Goal: Obtain resource: Download file/media

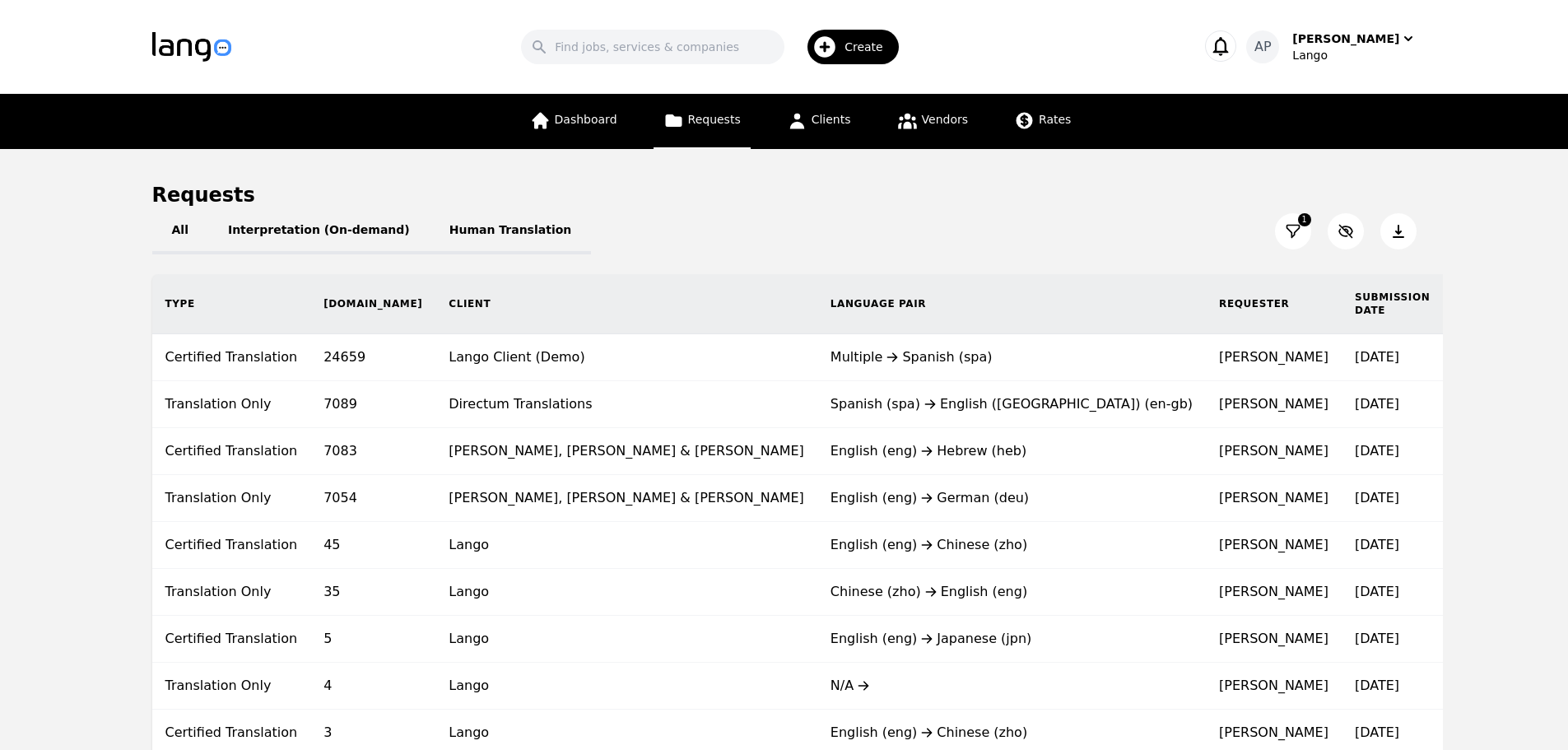
click at [1409, 232] on button at bounding box center [1398, 231] width 36 height 36
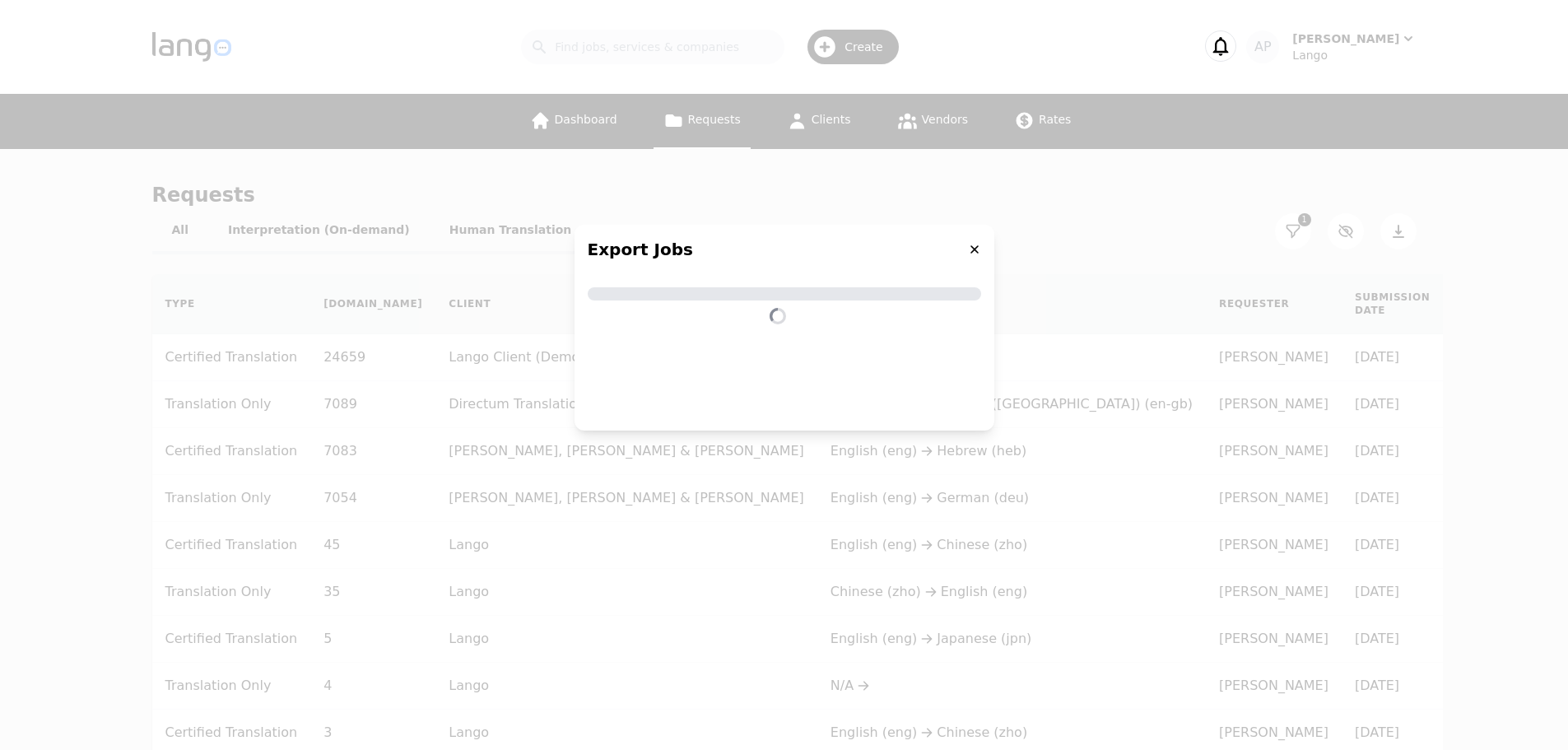
drag, startPoint x: 982, startPoint y: 254, endPoint x: 972, endPoint y: 253, distance: 10.0
click at [980, 254] on div "Export Jobs" at bounding box center [784, 249] width 420 height 50
click at [973, 250] on icon at bounding box center [974, 249] width 8 height 8
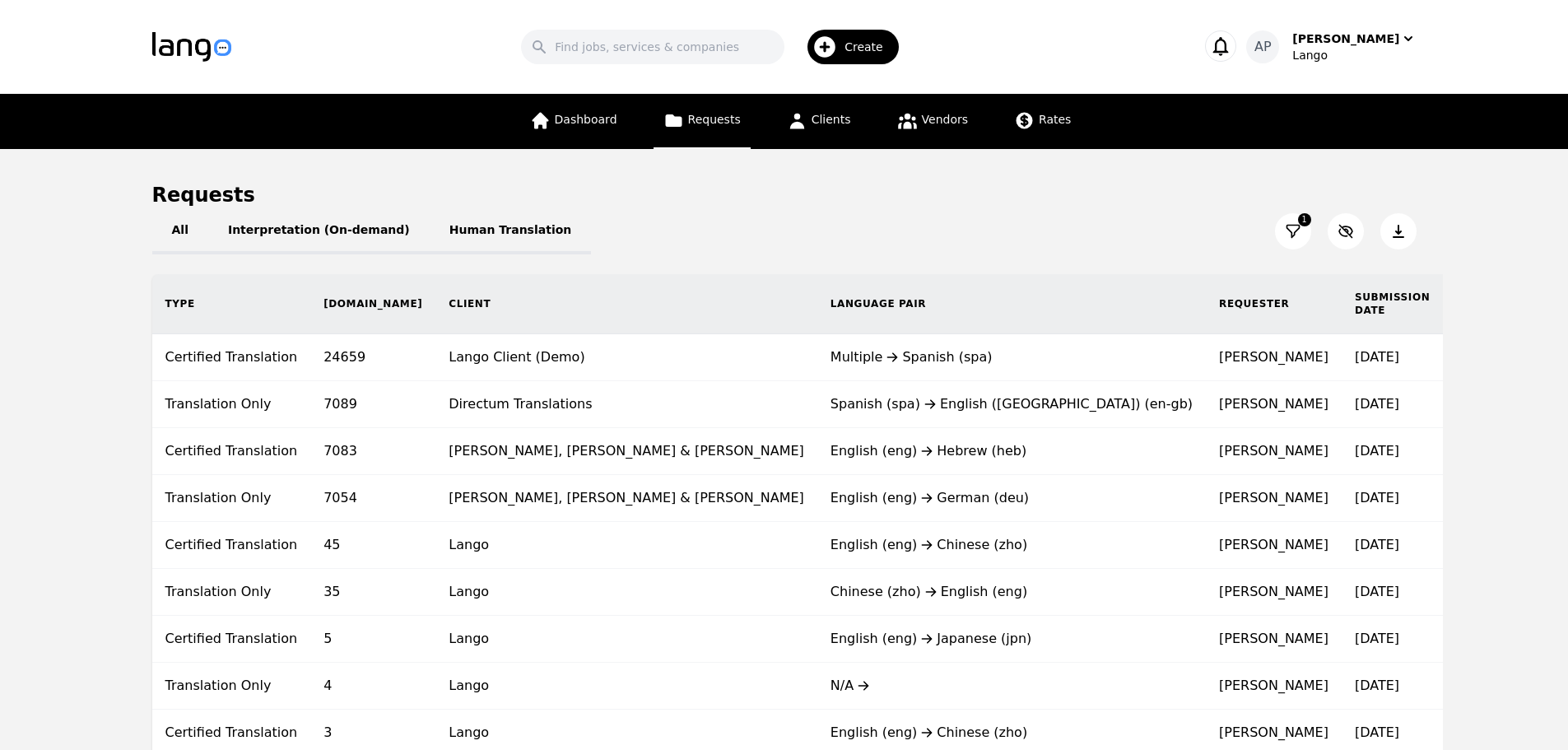
click at [1290, 229] on icon at bounding box center [1293, 231] width 17 height 17
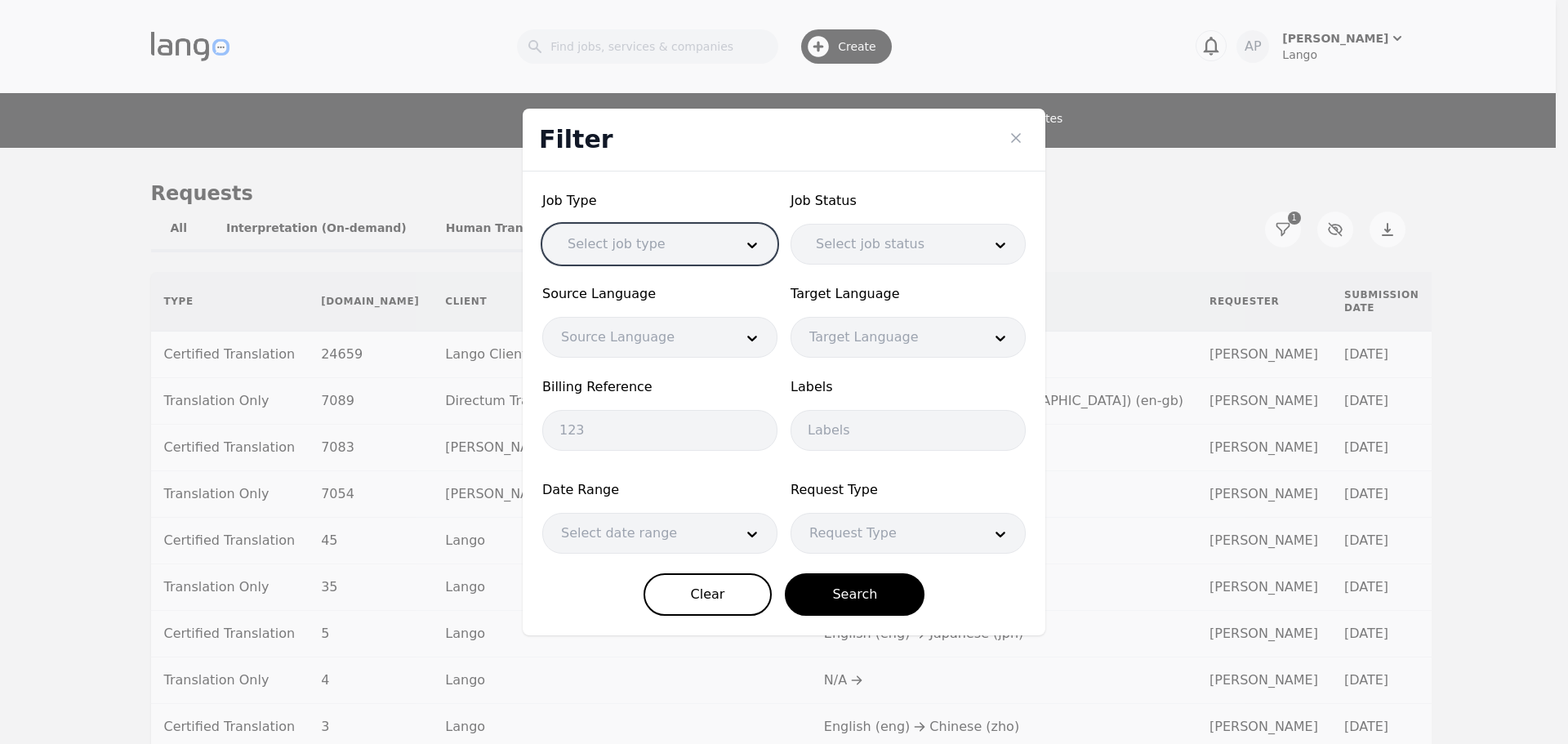
click at [840, 240] on div at bounding box center [887, 244] width 178 height 39
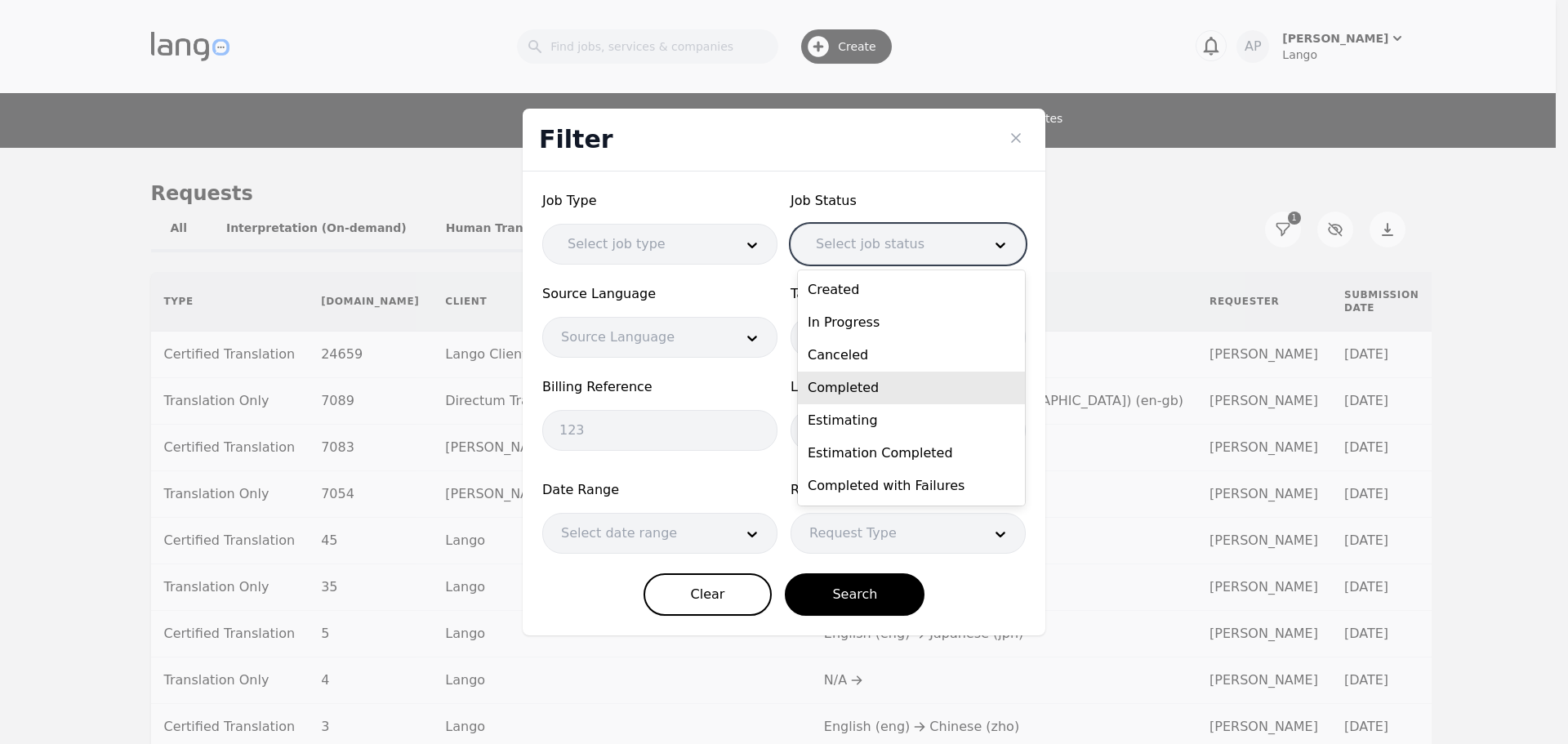
drag, startPoint x: 876, startPoint y: 388, endPoint x: 864, endPoint y: 390, distance: 12.2
click at [875, 386] on div "Completed" at bounding box center [911, 388] width 227 height 32
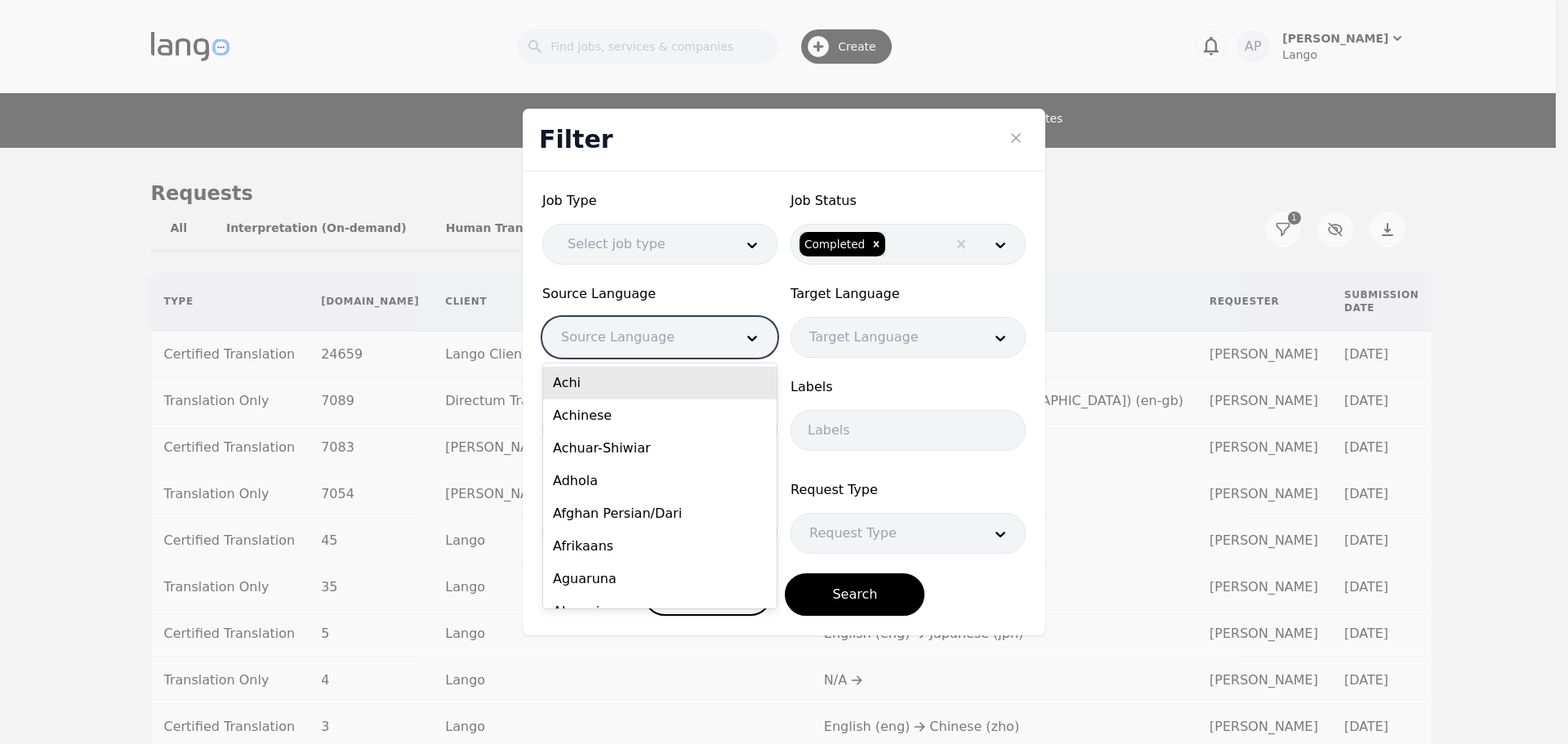
click at [657, 340] on div at bounding box center [635, 337] width 184 height 39
click at [806, 316] on div "Target Language Target Language" at bounding box center [908, 321] width 235 height 74
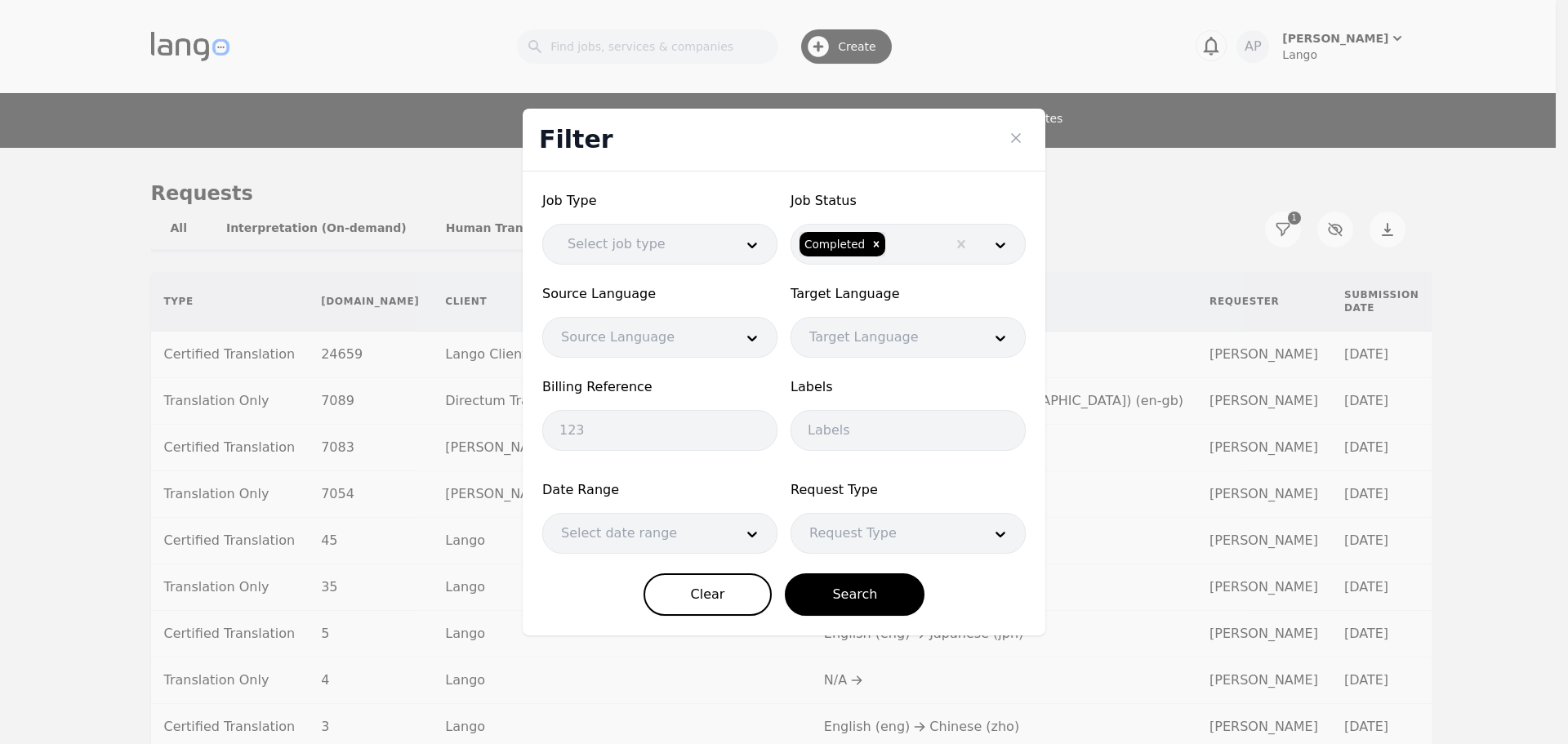
click at [616, 532] on div at bounding box center [635, 533] width 184 height 39
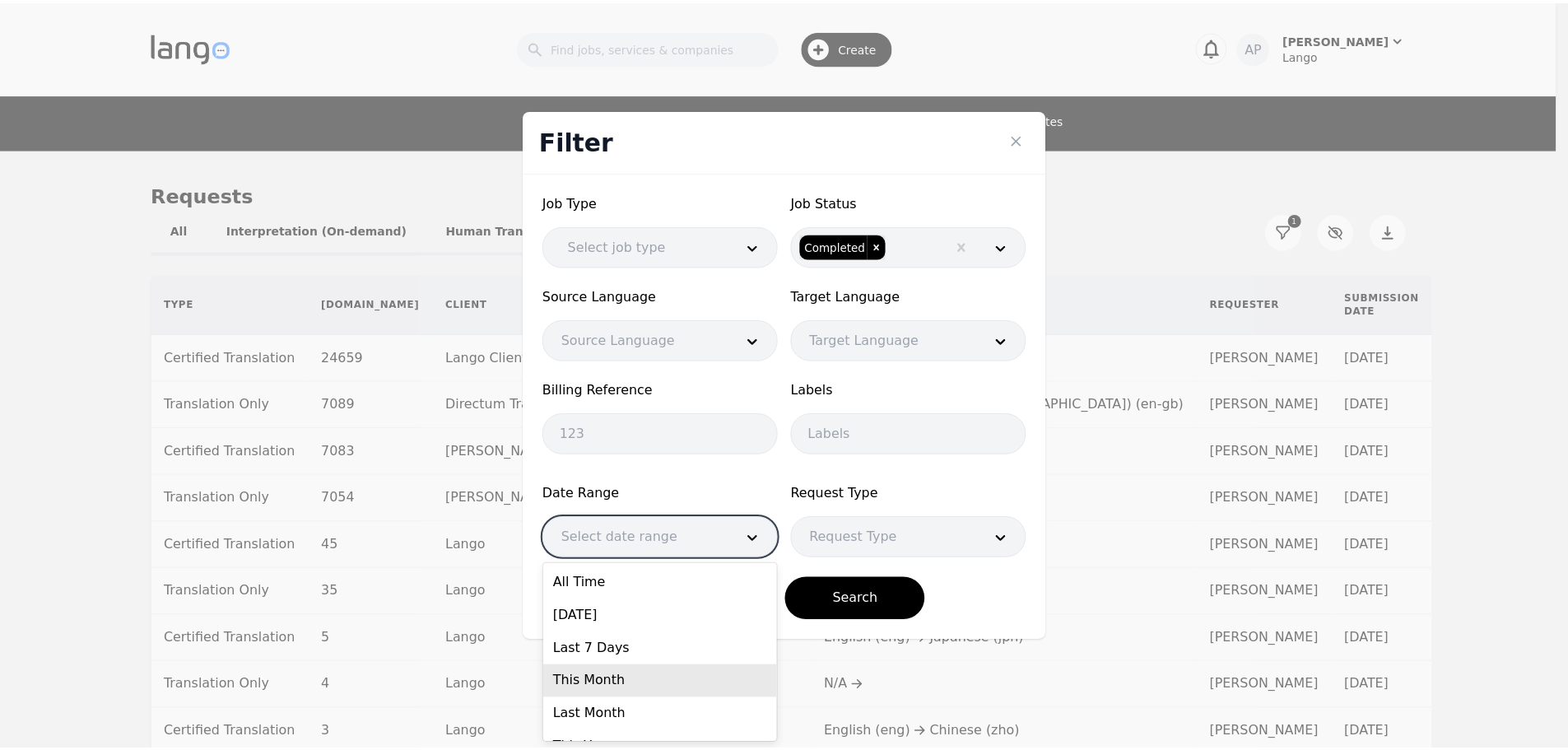
scroll to position [57, 0]
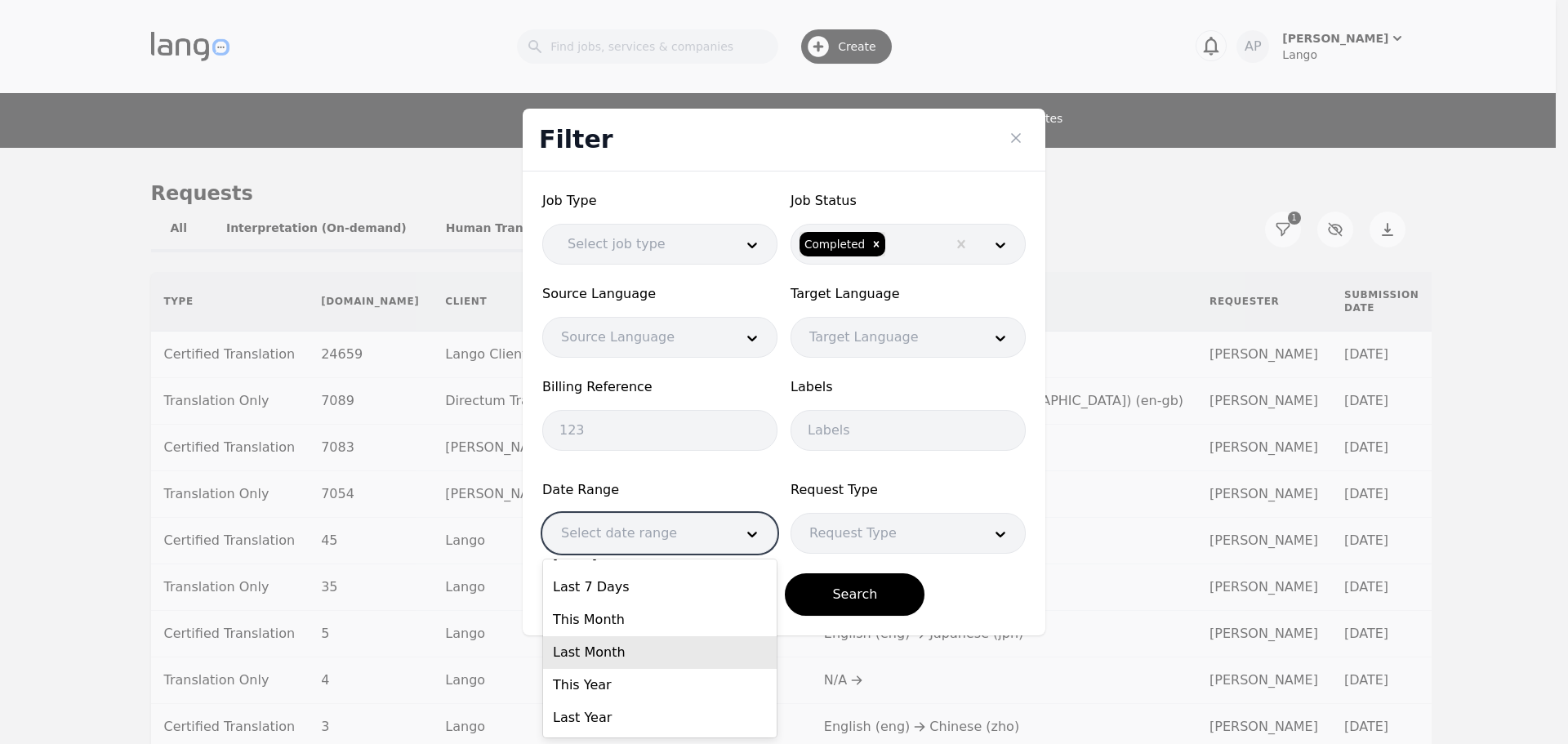
click at [678, 645] on div "Last Month" at bounding box center [659, 652] width 233 height 32
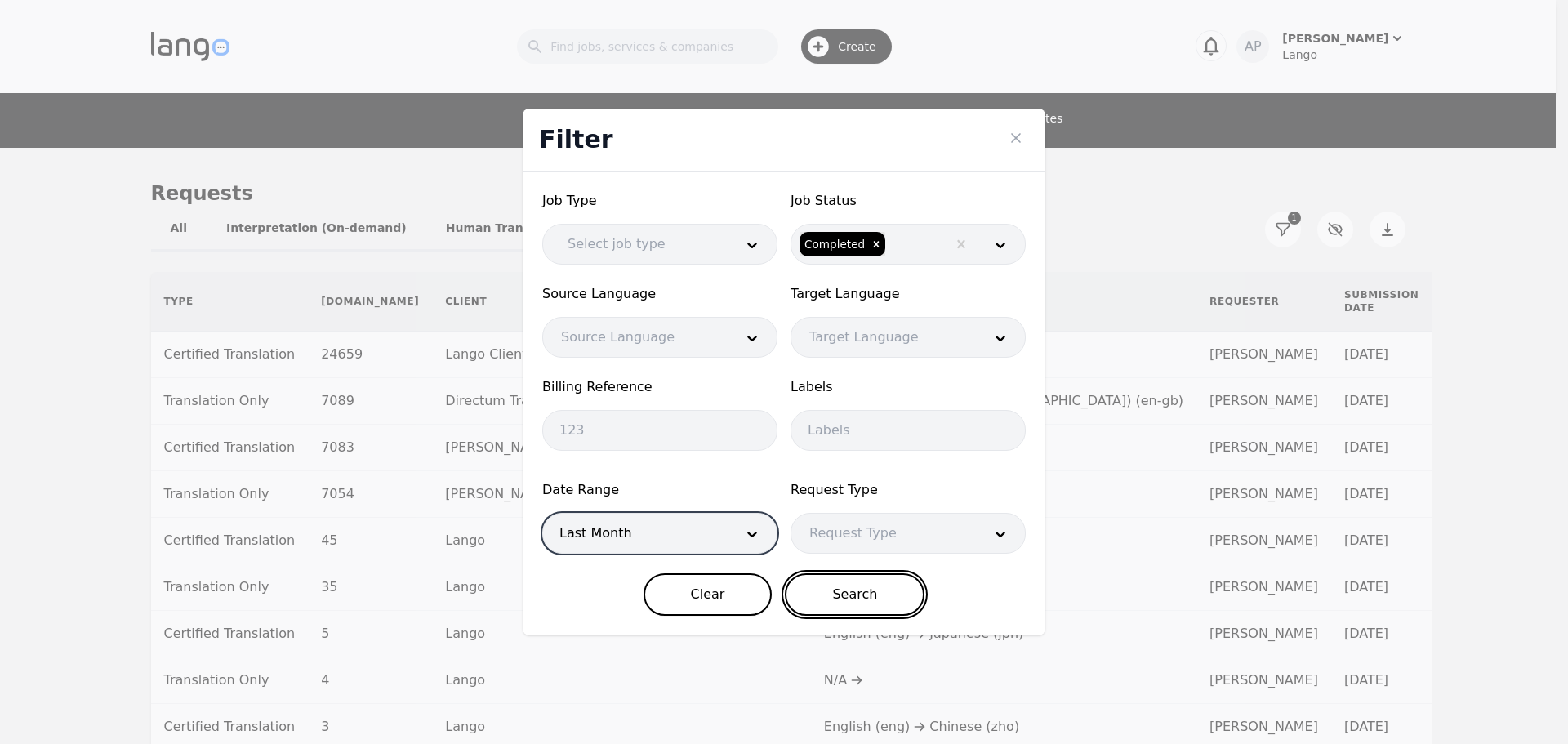
click at [808, 592] on button "Search" at bounding box center [854, 595] width 139 height 42
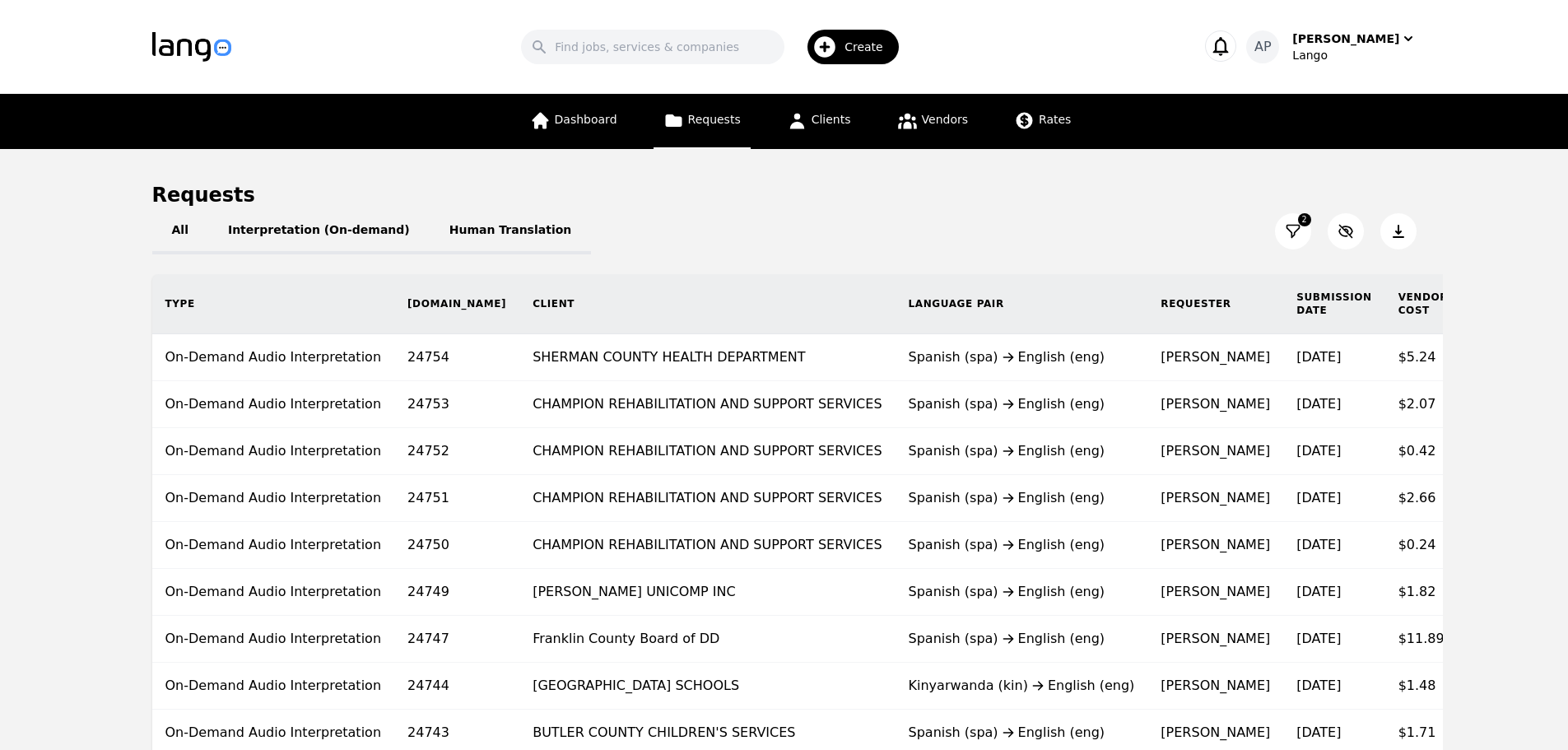
click at [1390, 224] on icon at bounding box center [1398, 231] width 17 height 17
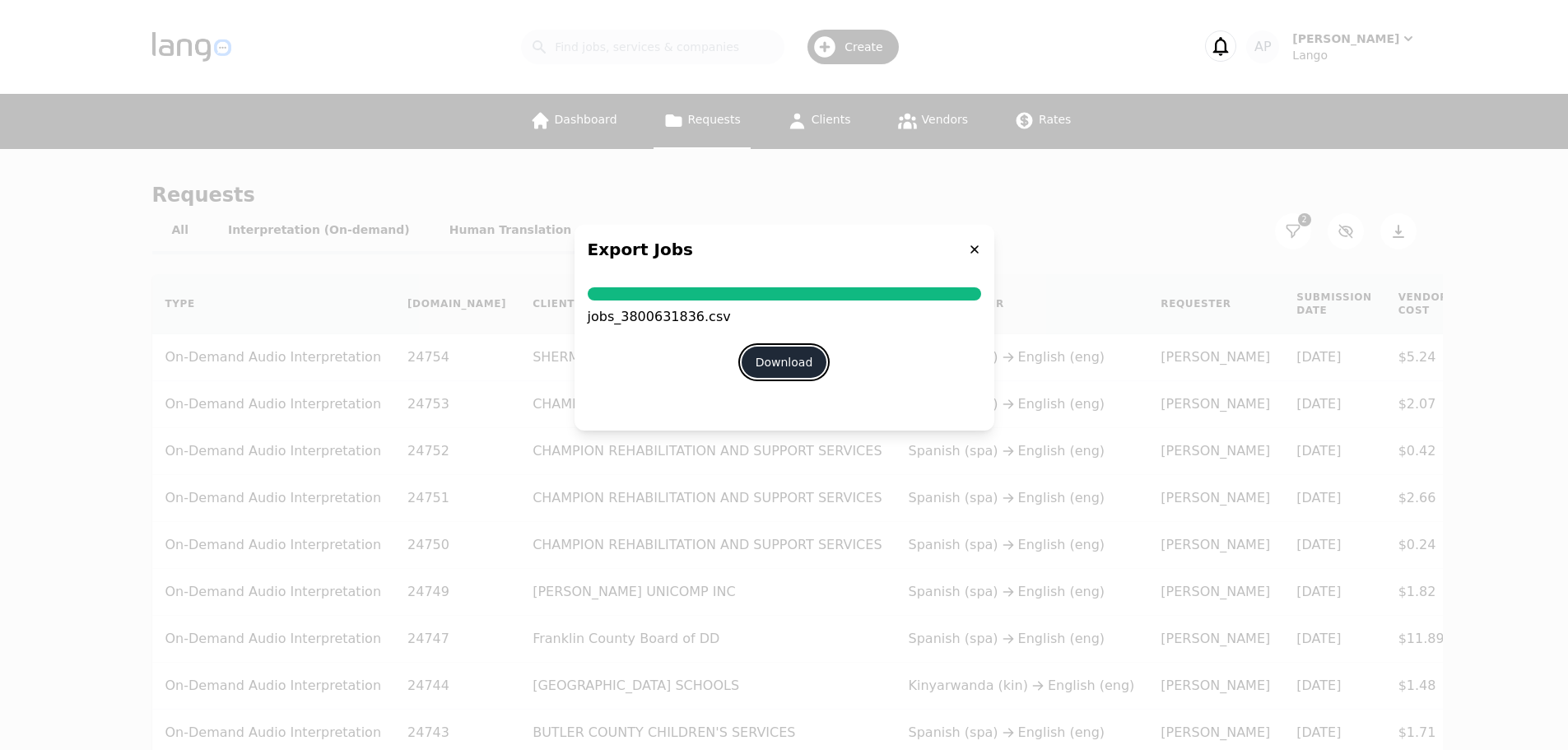
click at [803, 356] on button "Download" at bounding box center [784, 362] width 86 height 31
click at [981, 261] on div "Export Jobs" at bounding box center [784, 249] width 420 height 50
click at [978, 254] on icon at bounding box center [974, 249] width 13 height 13
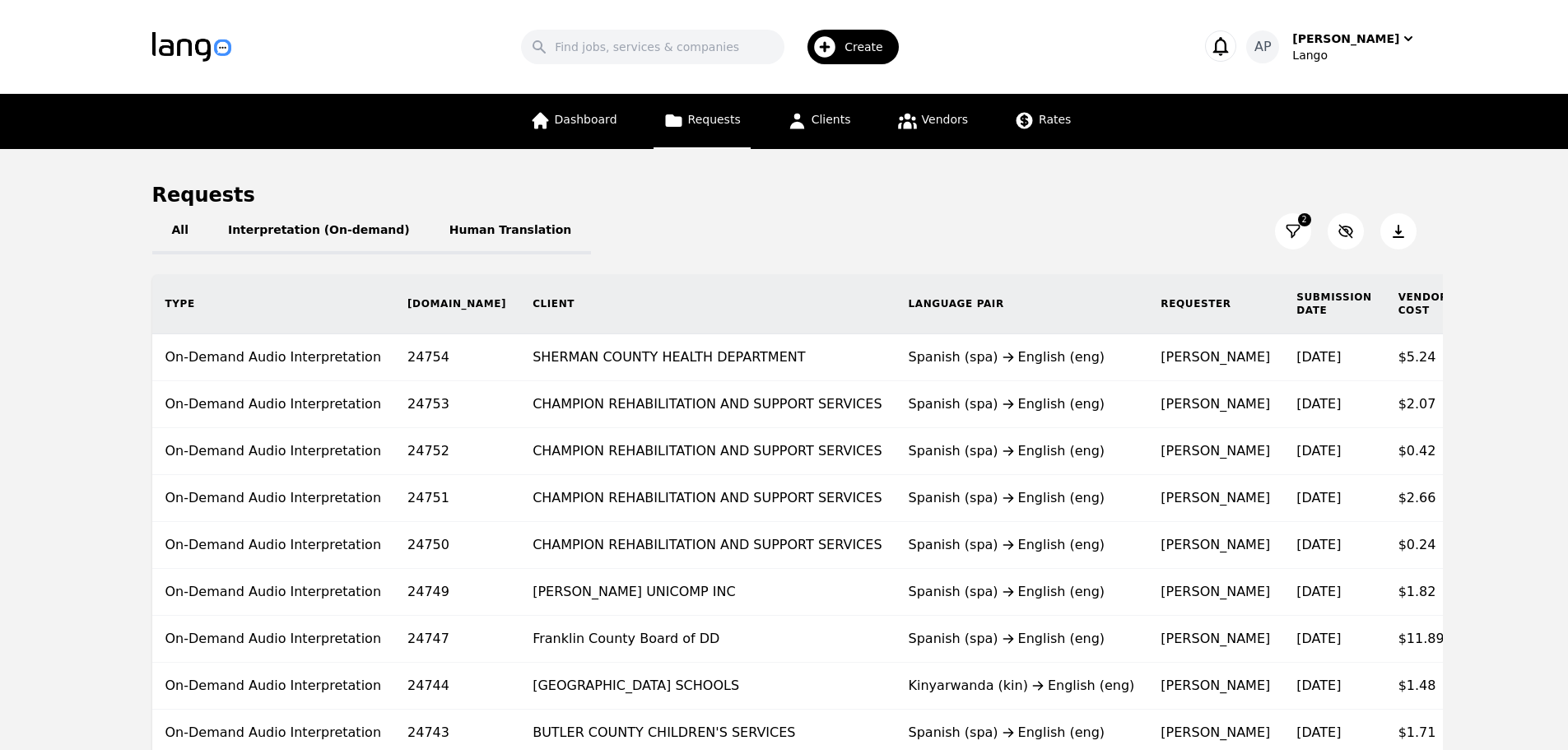
click at [1290, 228] on icon at bounding box center [1293, 231] width 17 height 17
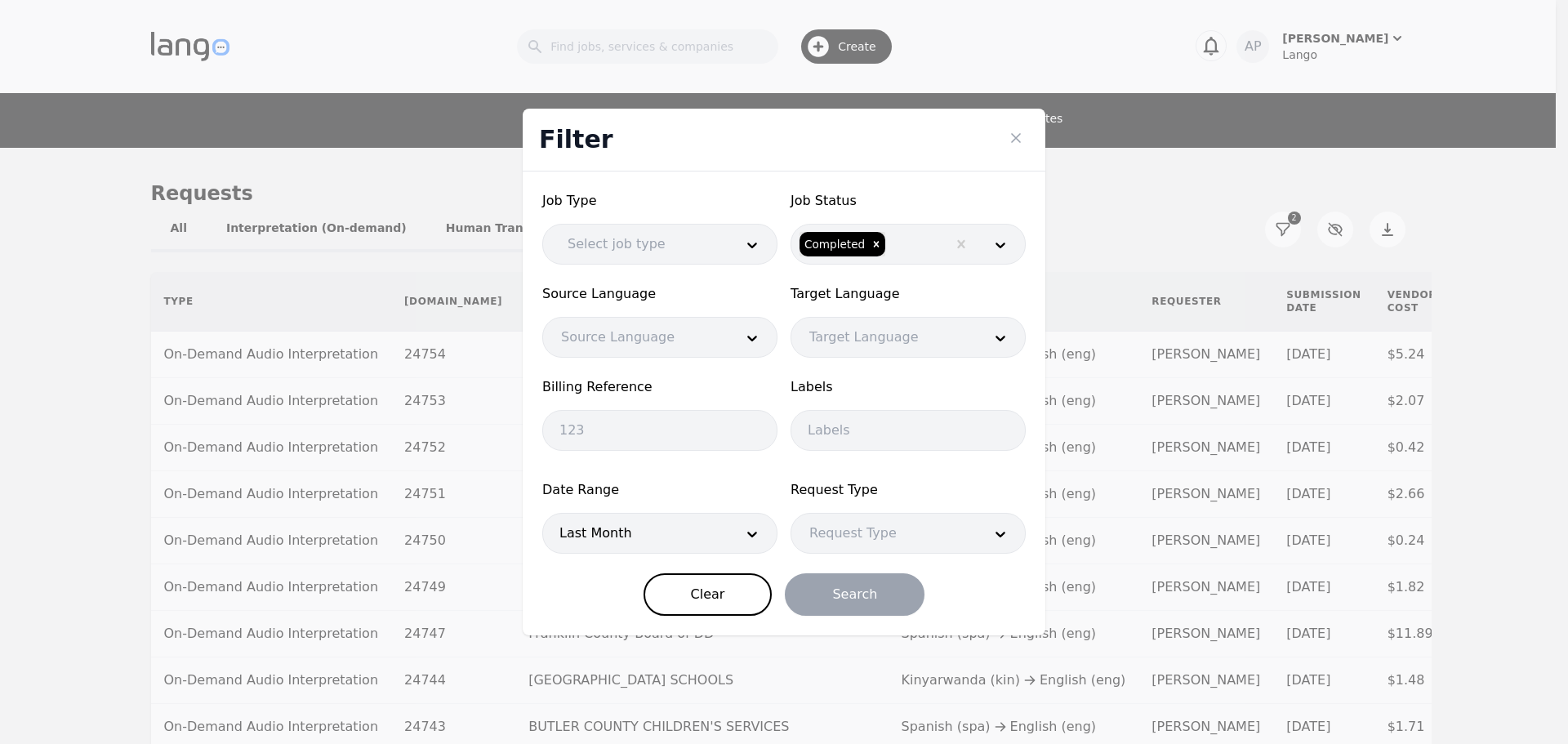
click at [637, 537] on div at bounding box center [635, 533] width 184 height 39
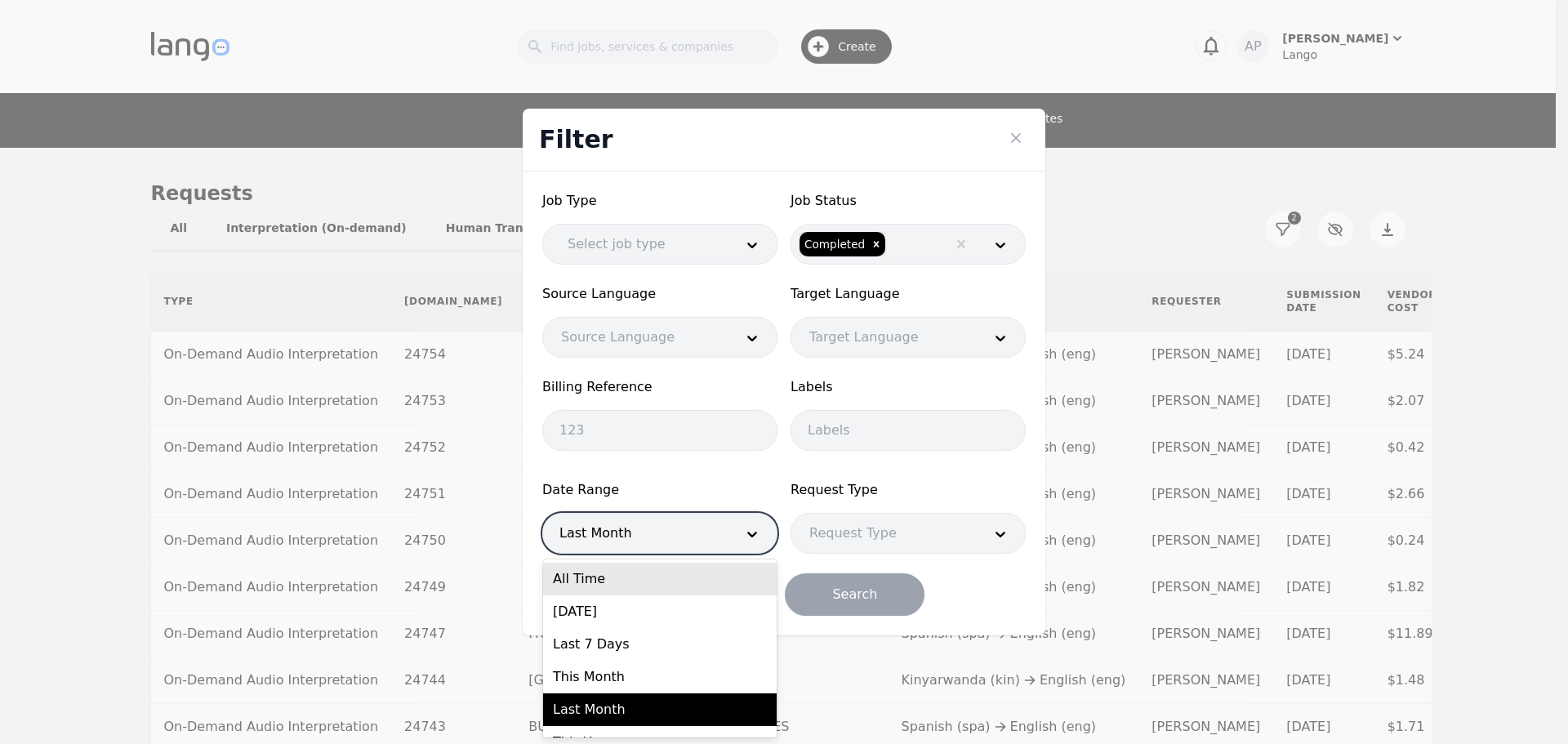
click at [655, 592] on div "All Time" at bounding box center [659, 579] width 233 height 32
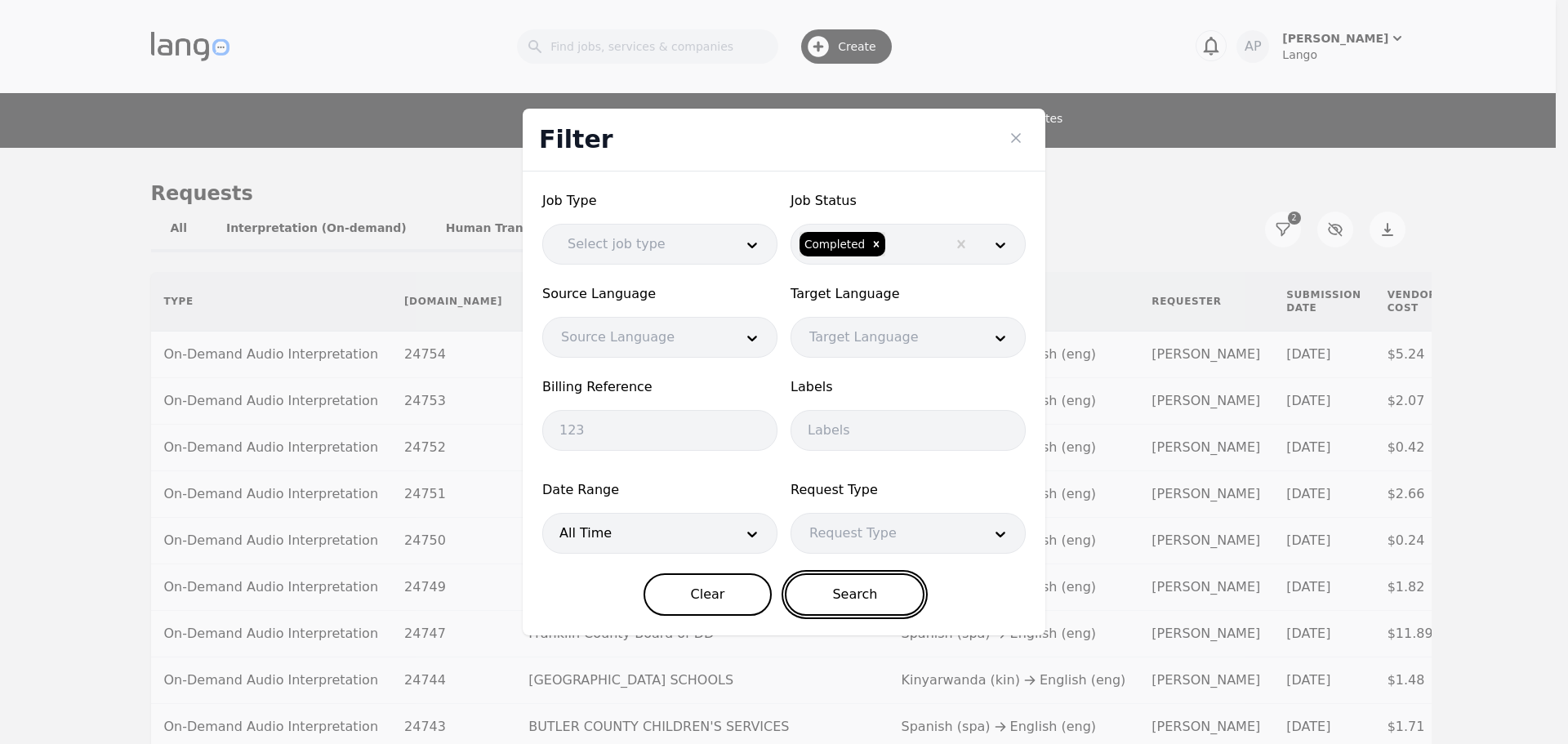
click at [823, 598] on button "Search" at bounding box center [854, 595] width 139 height 42
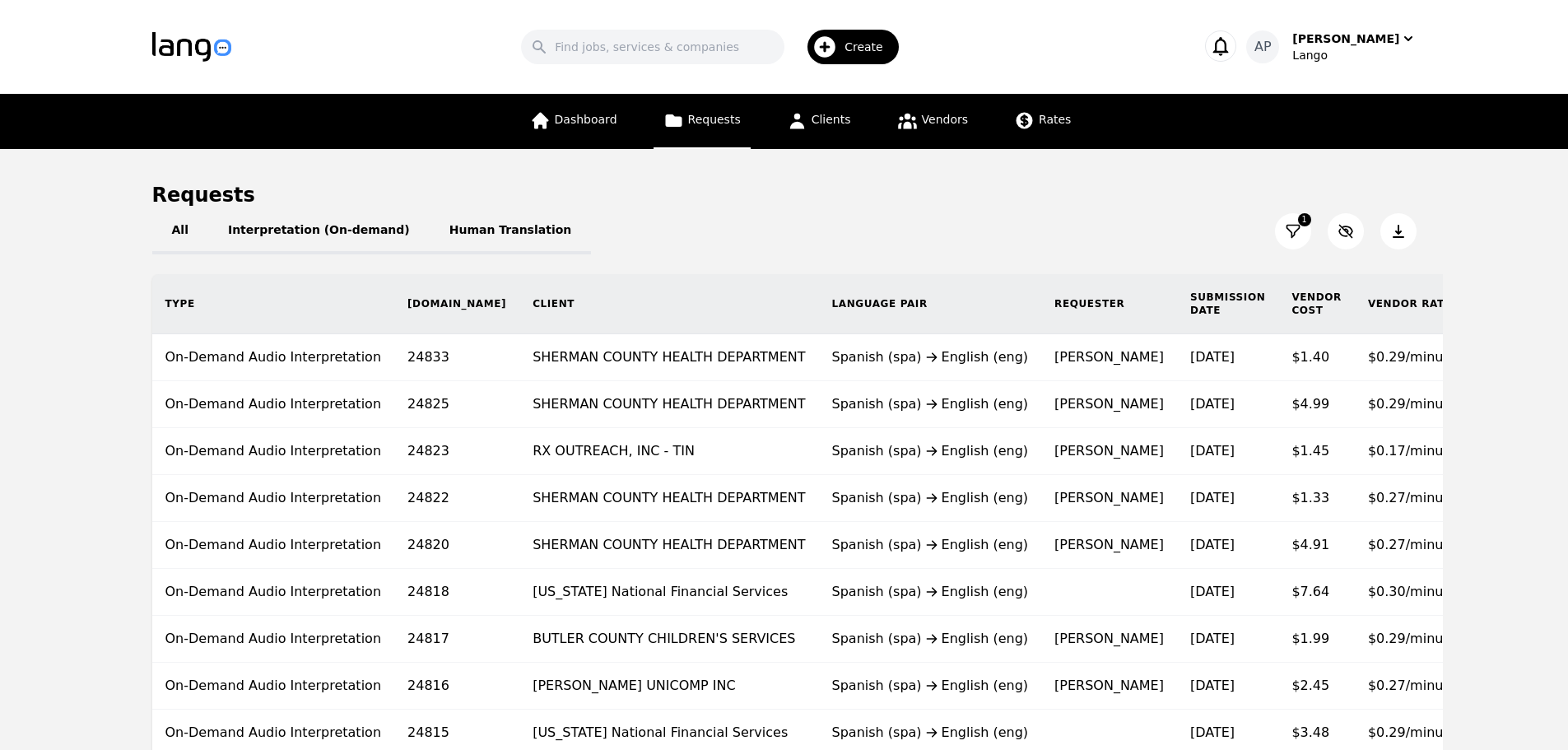
click at [1404, 232] on icon at bounding box center [1398, 231] width 17 height 17
